Goal: Navigation & Orientation: Go to known website

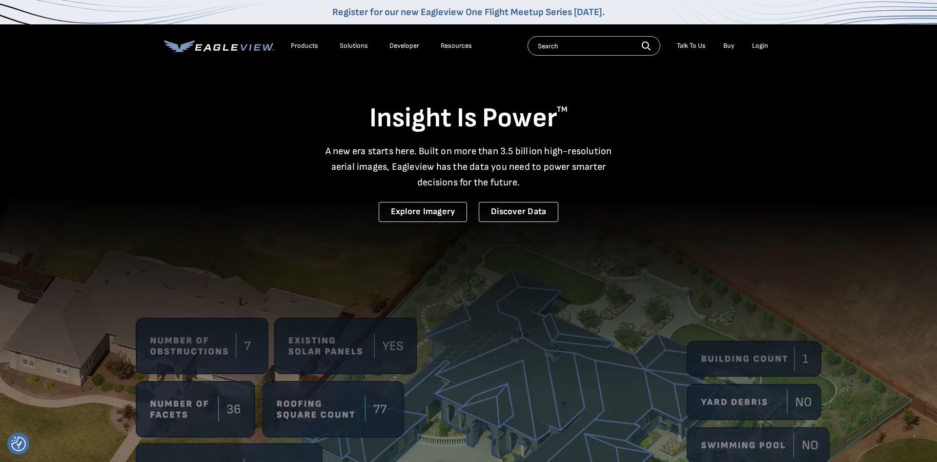
click at [760, 46] on div "Login" at bounding box center [760, 45] width 16 height 9
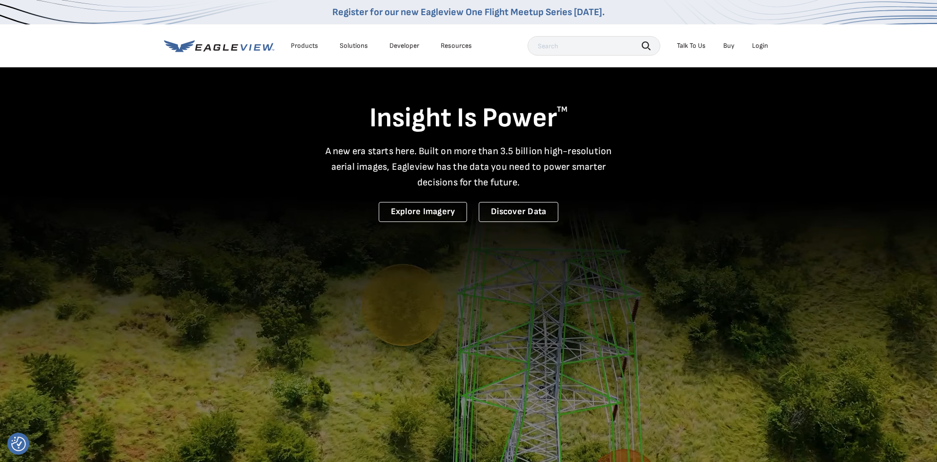
click at [759, 46] on div "Login" at bounding box center [760, 45] width 16 height 9
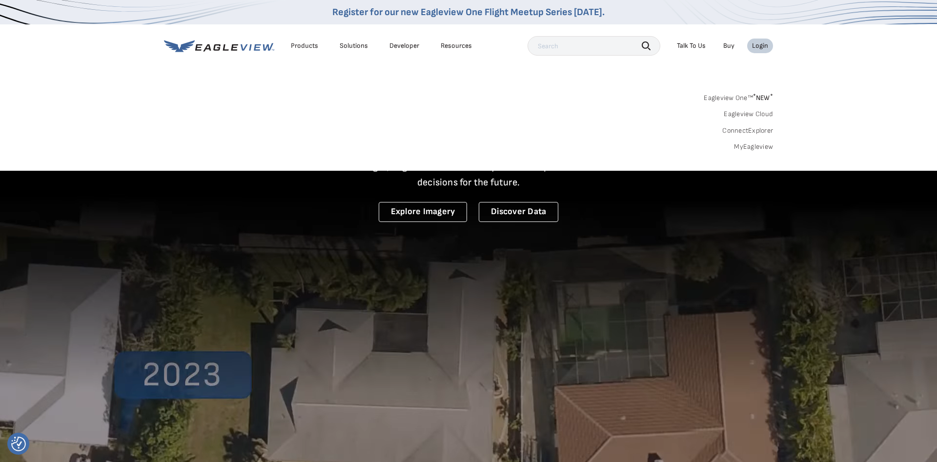
click at [750, 129] on link "ConnectExplorer" at bounding box center [747, 130] width 51 height 9
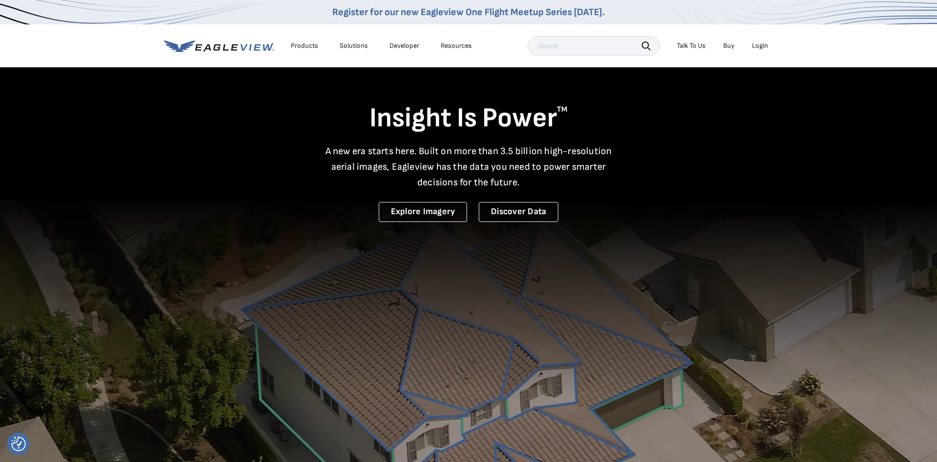
click at [446, 46] on div "Resources" at bounding box center [456, 45] width 31 height 9
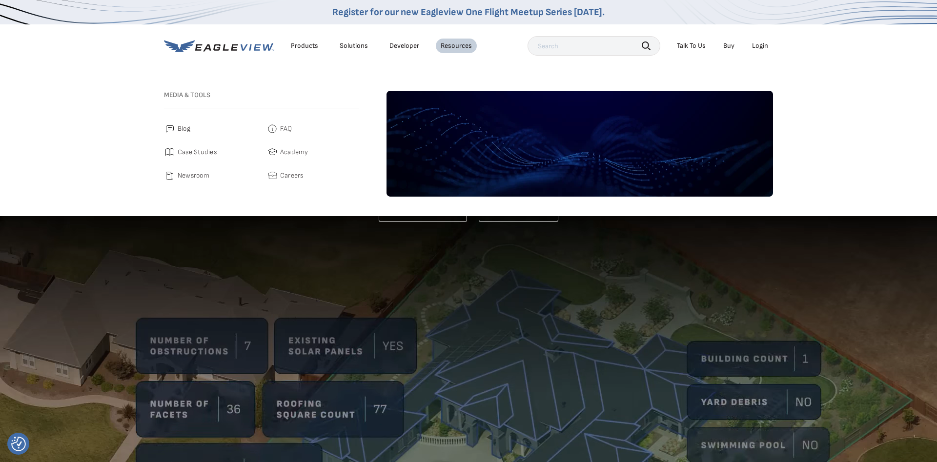
click at [403, 45] on link "Developer" at bounding box center [404, 45] width 30 height 9
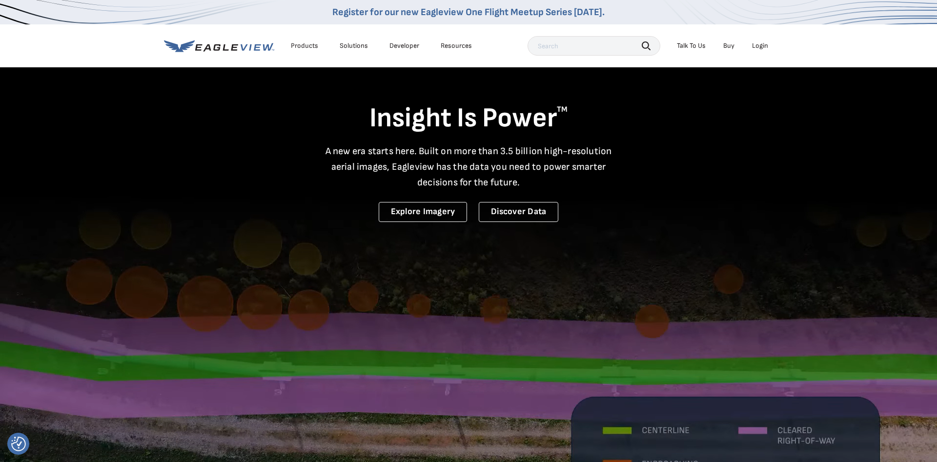
click at [461, 47] on div "Resources" at bounding box center [456, 45] width 31 height 9
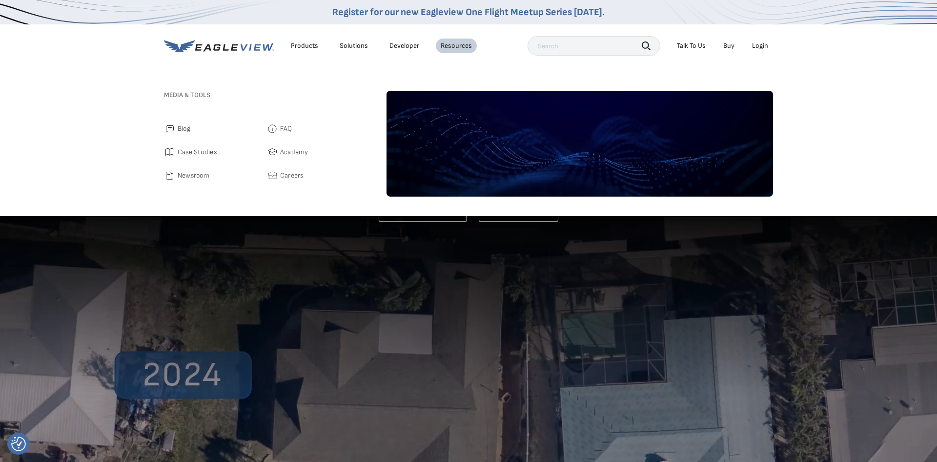
click at [400, 48] on link "Developer" at bounding box center [404, 45] width 30 height 9
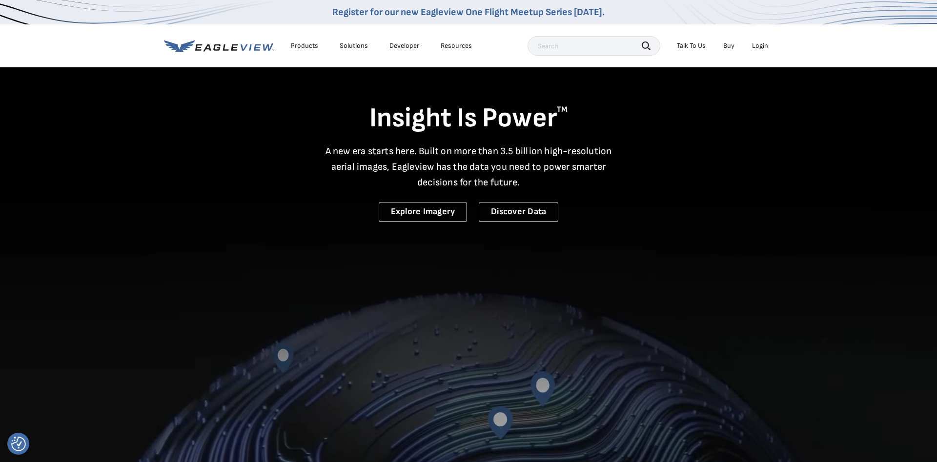
click at [352, 50] on div "Solutions" at bounding box center [354, 45] width 28 height 9
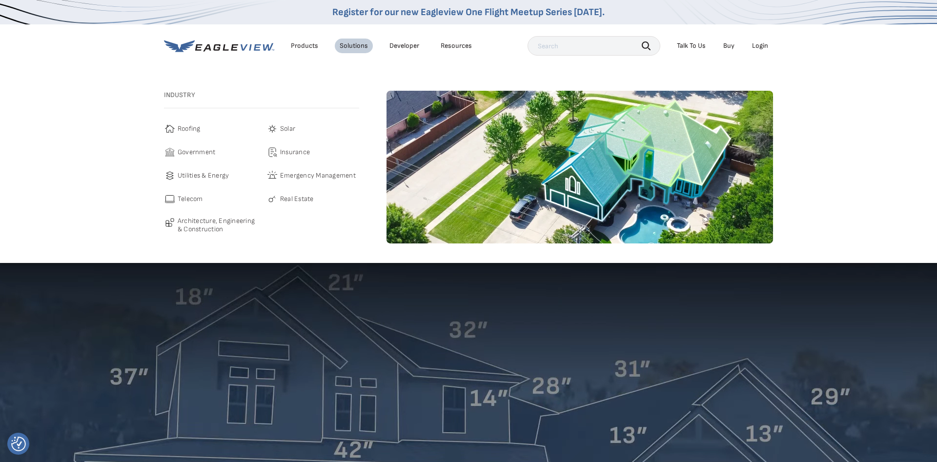
click at [227, 225] on span "Architecture, Engineering & Construction" at bounding box center [217, 225] width 79 height 17
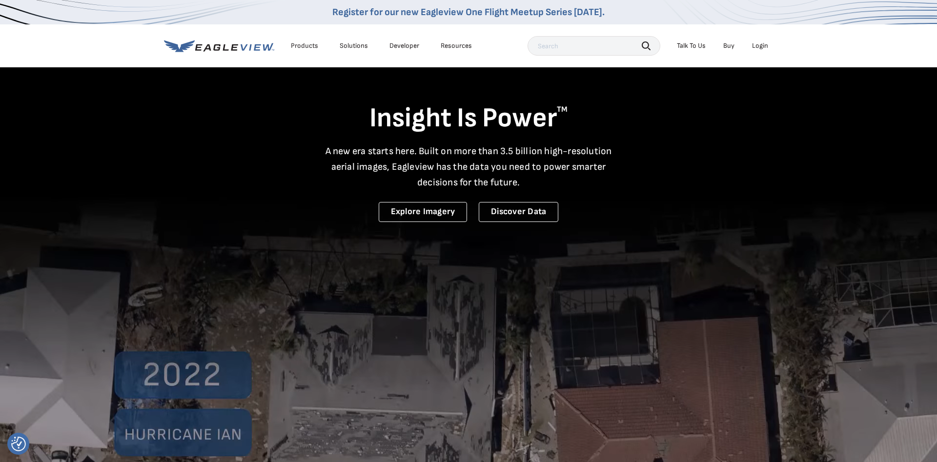
click at [760, 46] on div "Login" at bounding box center [760, 45] width 16 height 9
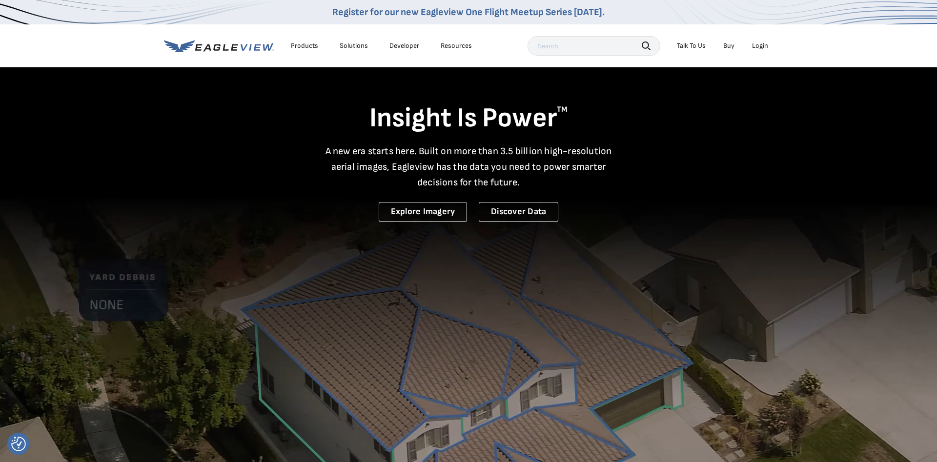
click at [764, 46] on div "Login" at bounding box center [760, 45] width 16 height 9
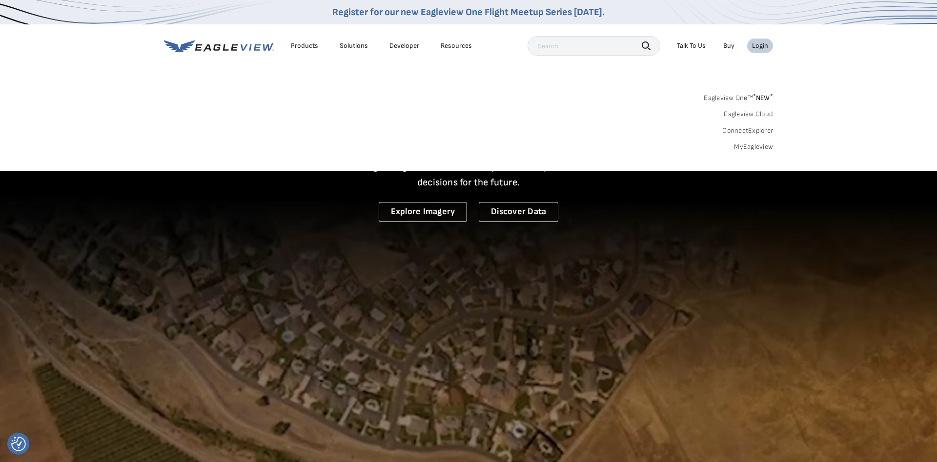
click at [753, 130] on link "ConnectExplorer" at bounding box center [747, 130] width 51 height 9
